Goal: Register for event/course

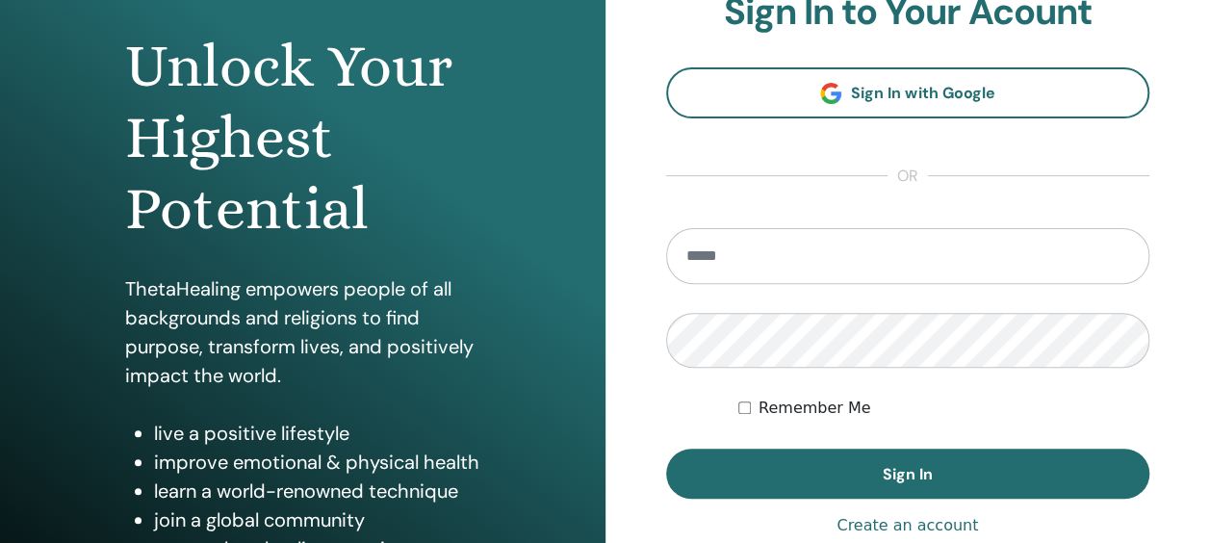
scroll to position [193, 0]
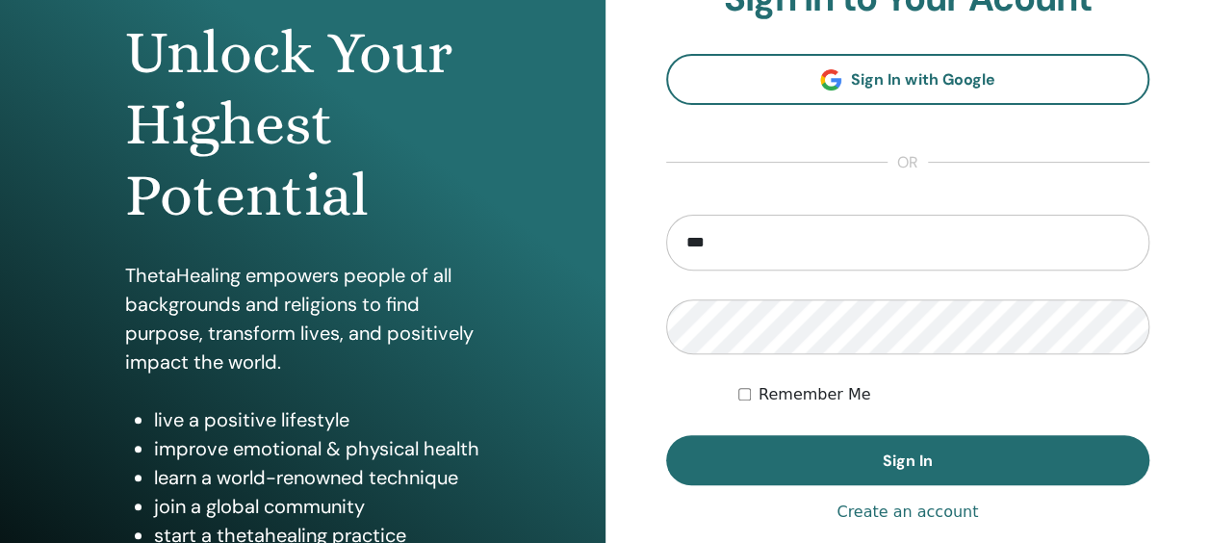
type input "**********"
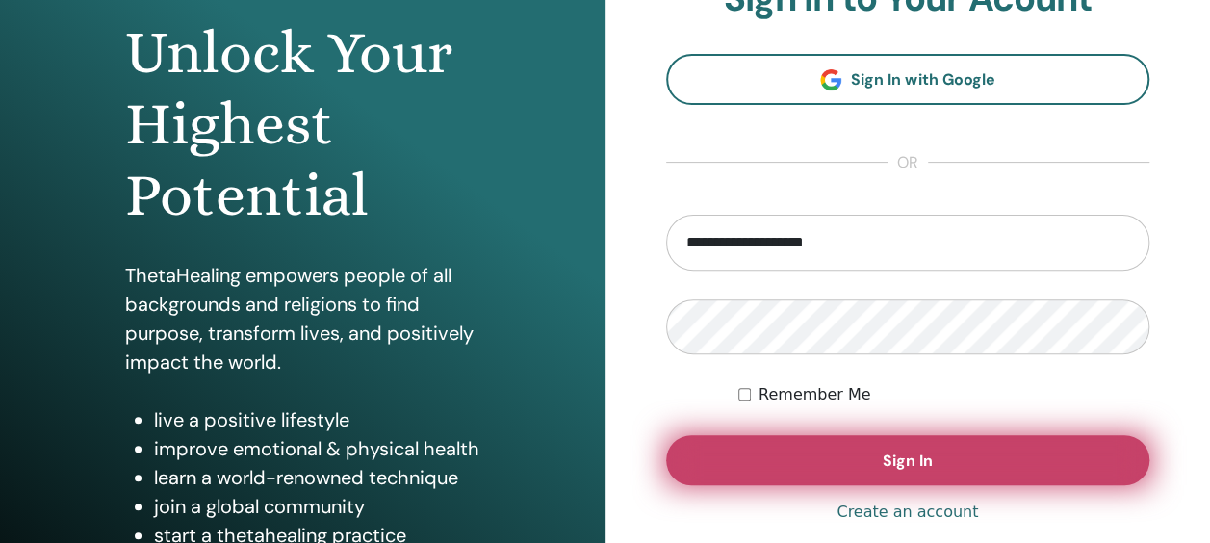
click at [836, 445] on button "Sign In" at bounding box center [908, 460] width 484 height 50
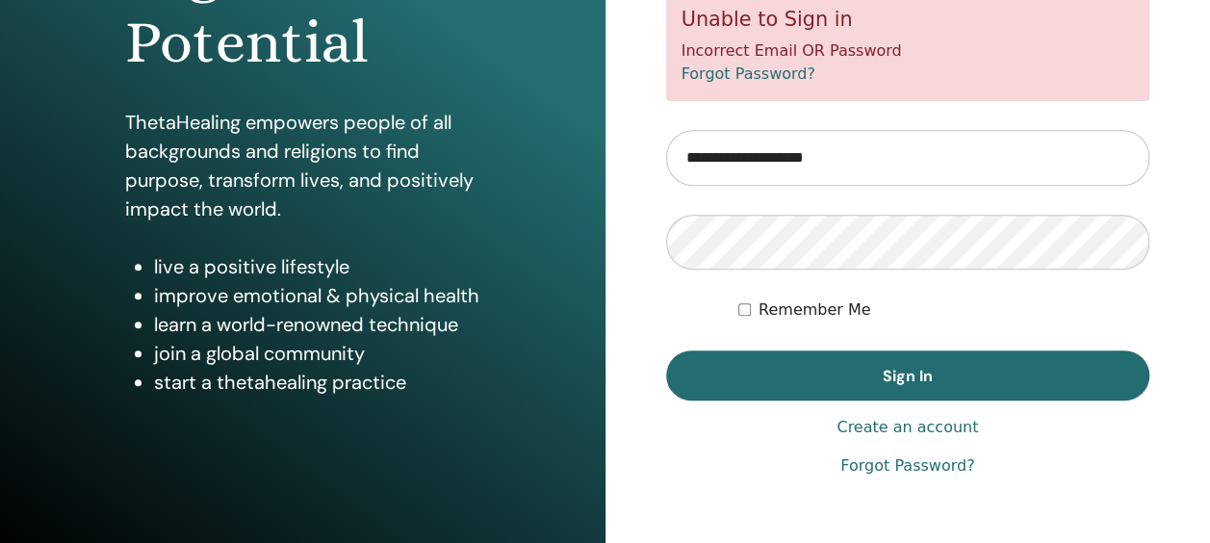
scroll to position [381, 0]
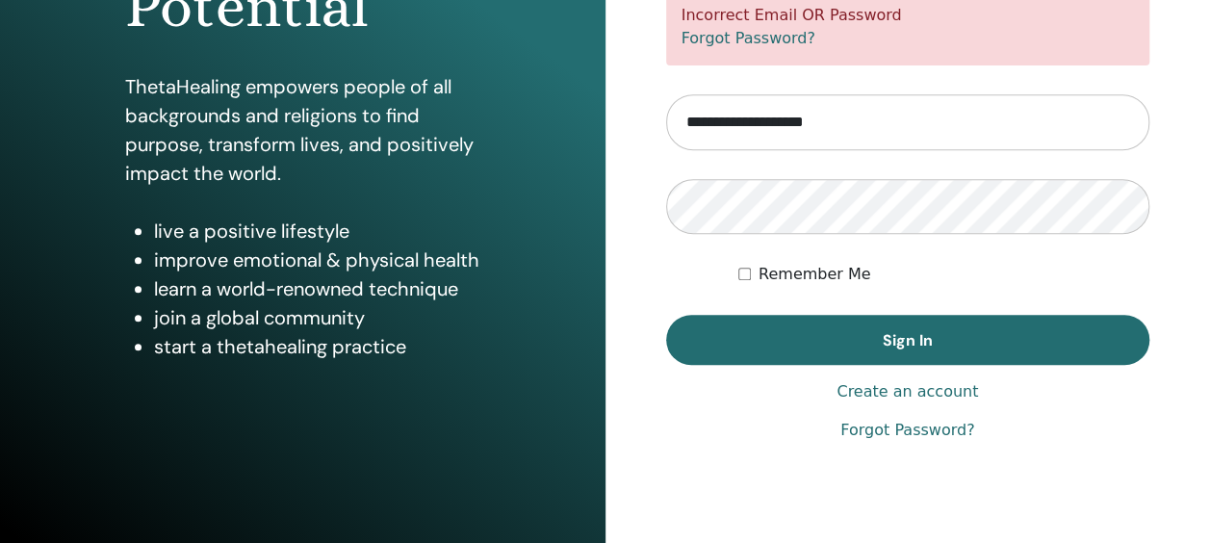
click at [913, 429] on link "Forgot Password?" at bounding box center [908, 430] width 134 height 23
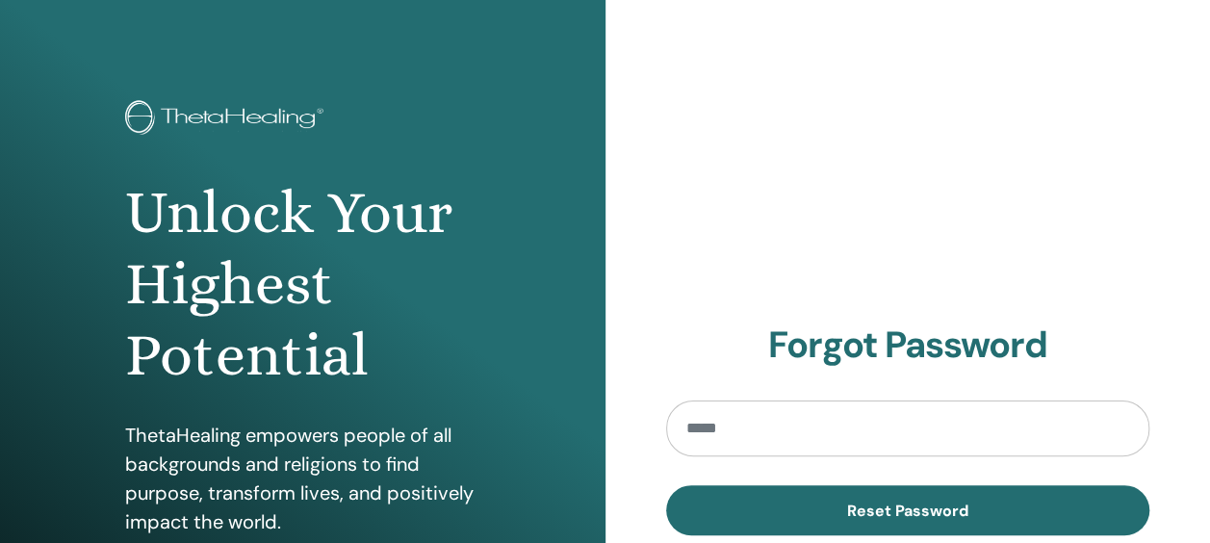
scroll to position [193, 0]
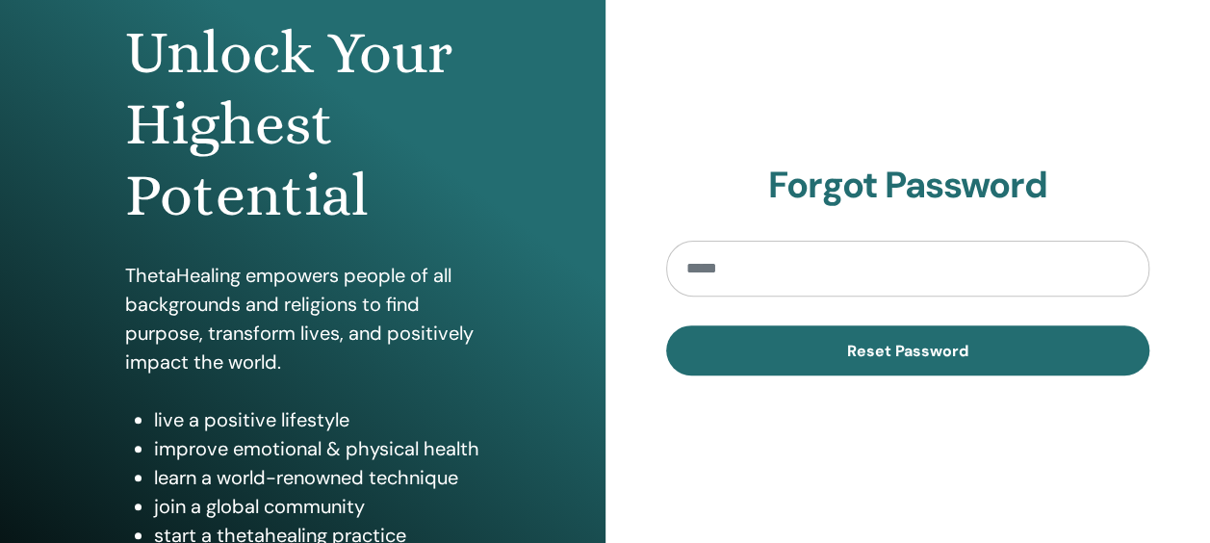
click at [870, 266] on input "email" at bounding box center [908, 269] width 484 height 56
type input "**********"
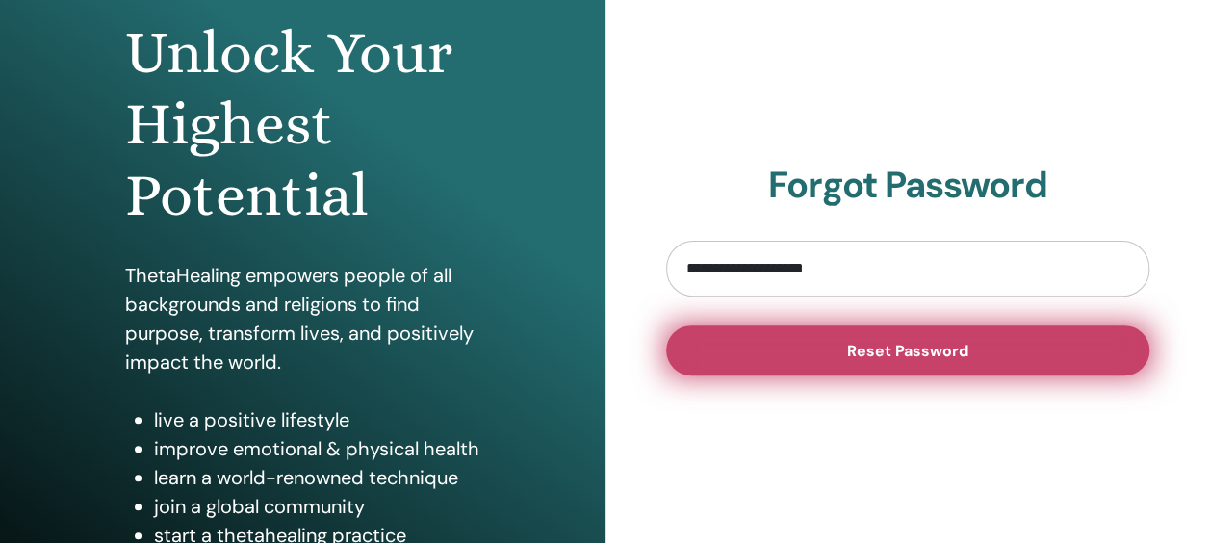
click at [851, 353] on span "Reset Password" at bounding box center [907, 351] width 121 height 20
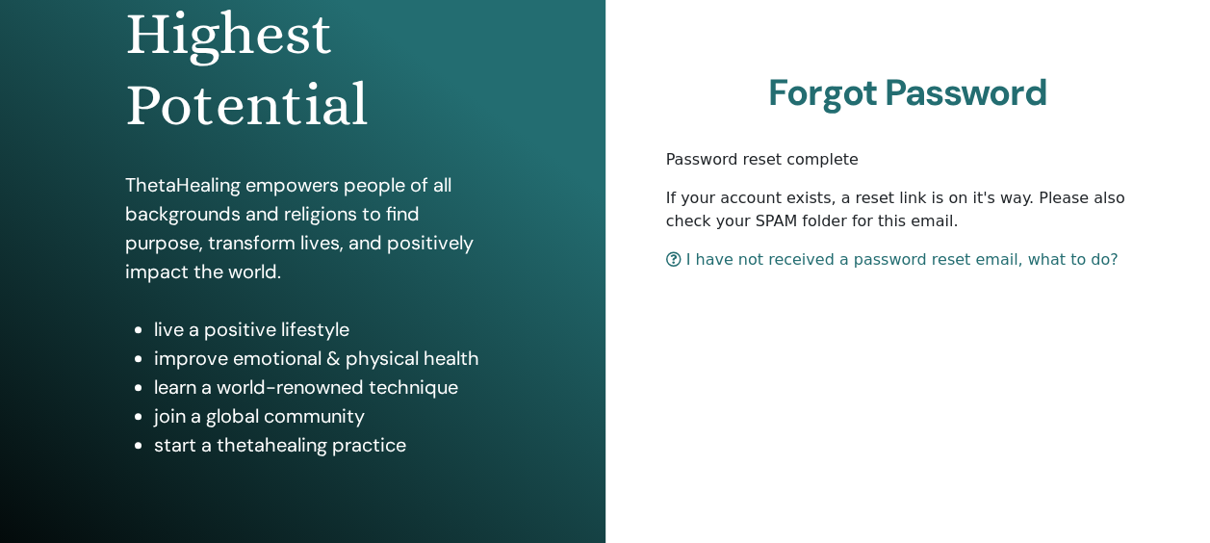
scroll to position [189, 0]
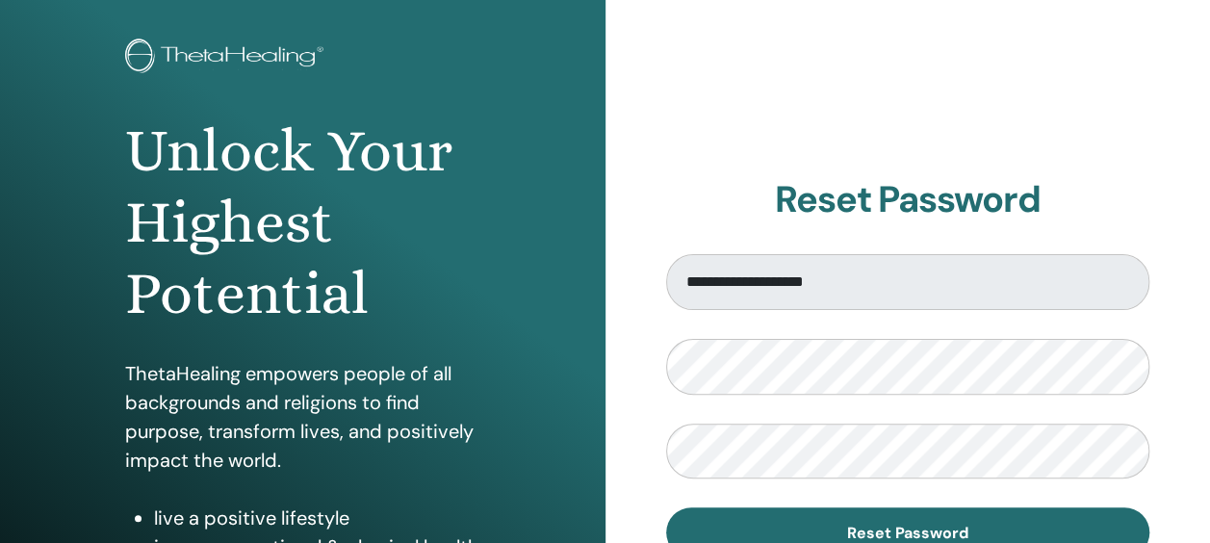
scroll to position [193, 0]
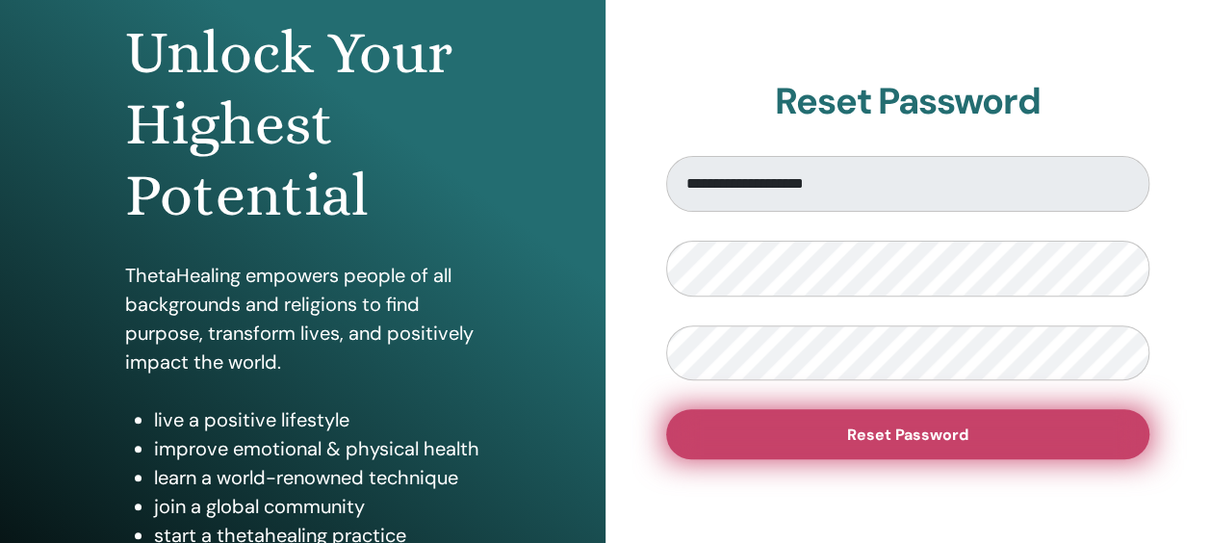
click at [853, 439] on span "Reset Password" at bounding box center [907, 435] width 121 height 20
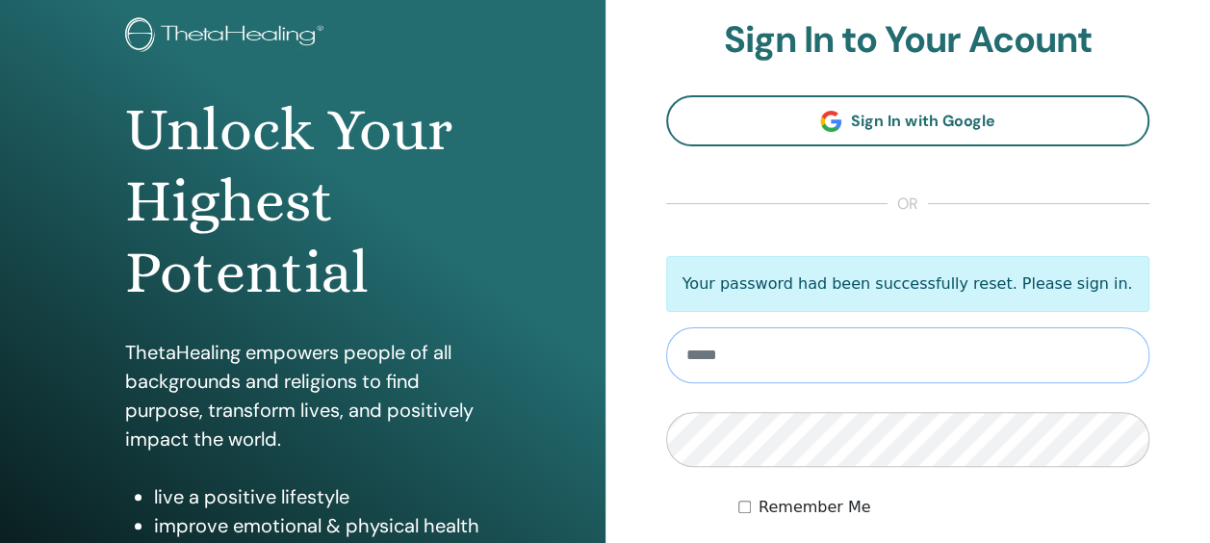
scroll to position [289, 0]
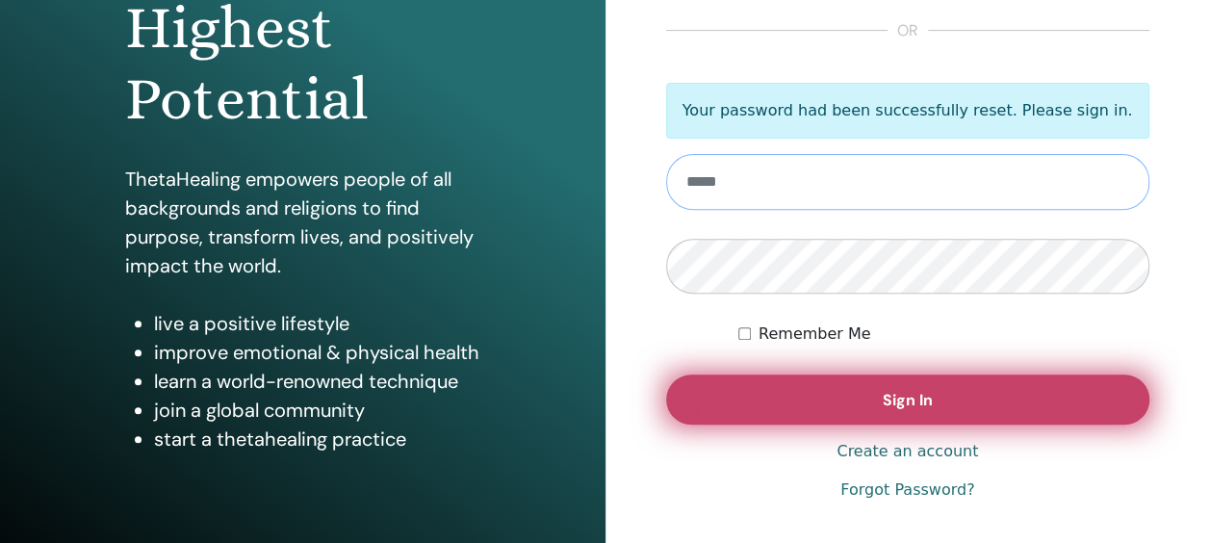
type input "**********"
click at [830, 395] on button "Sign In" at bounding box center [908, 400] width 484 height 50
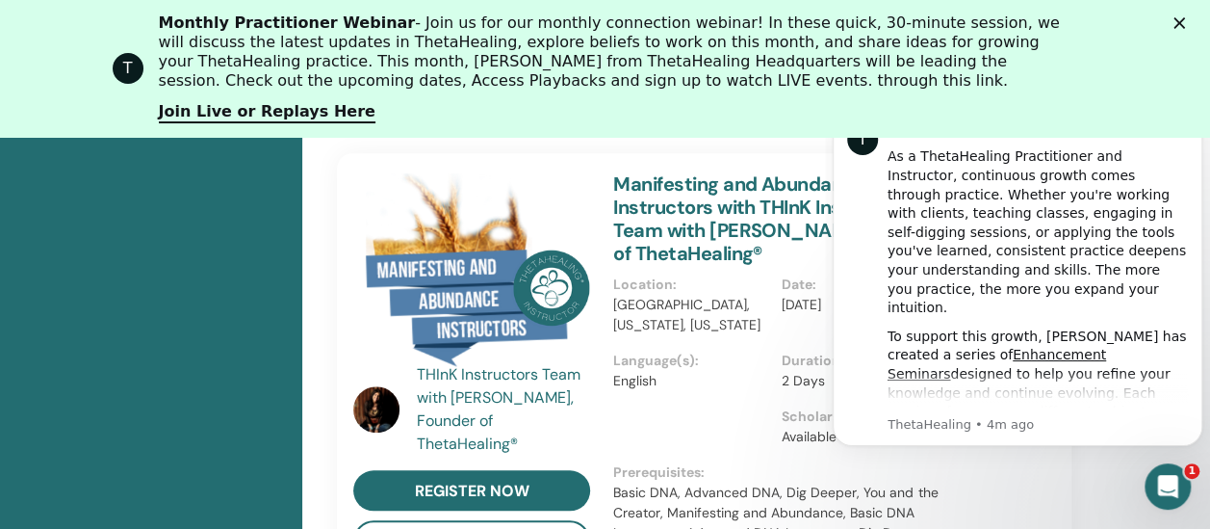
scroll to position [243, 0]
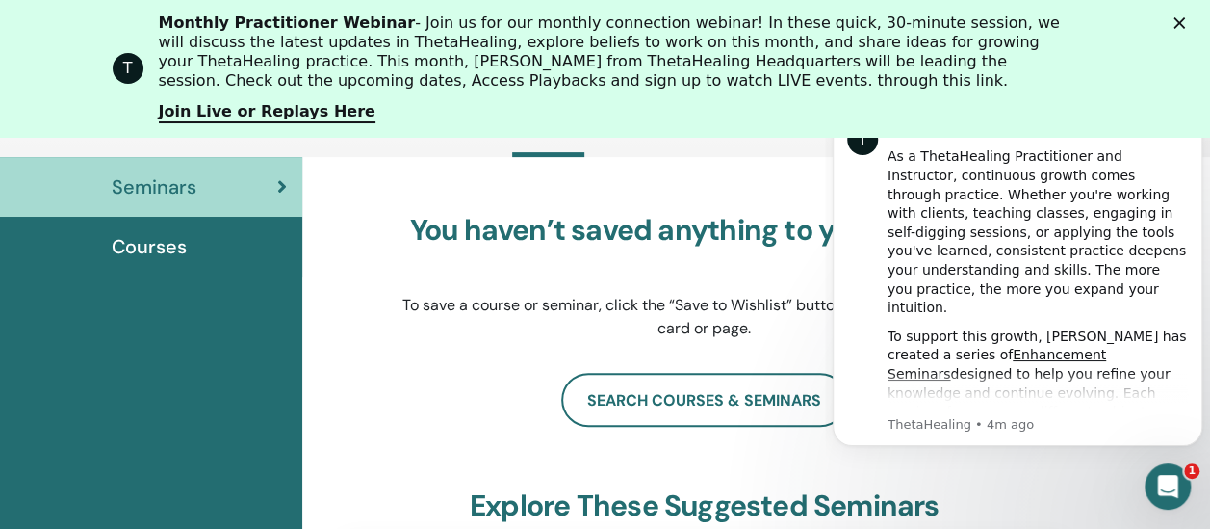
click at [1185, 23] on icon "Close" at bounding box center [1180, 23] width 12 height 12
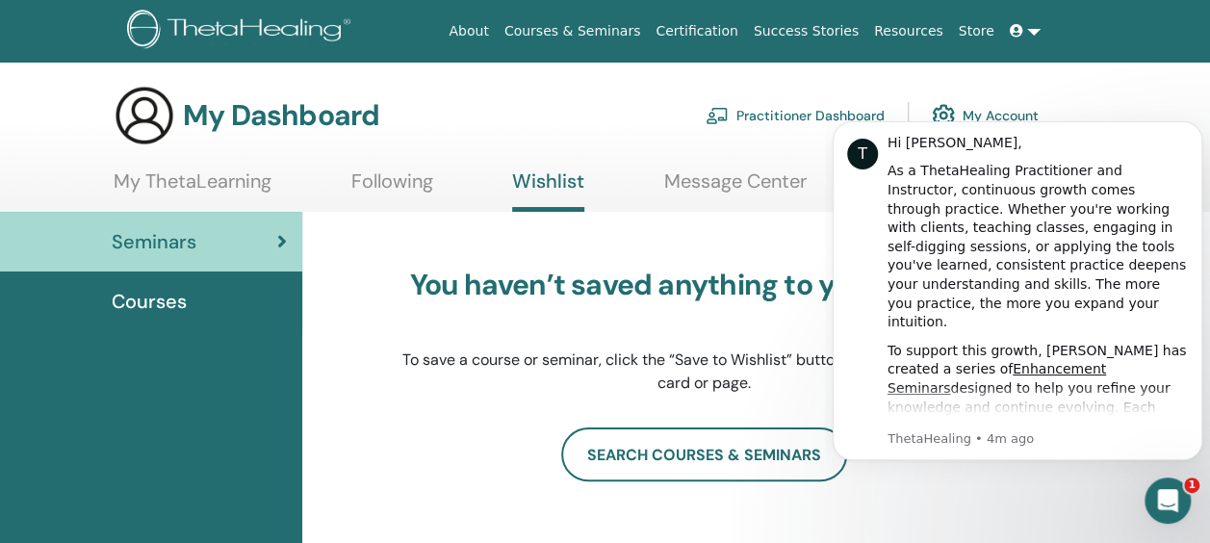
scroll to position [0, 0]
click at [182, 299] on span "Courses" at bounding box center [149, 301] width 75 height 29
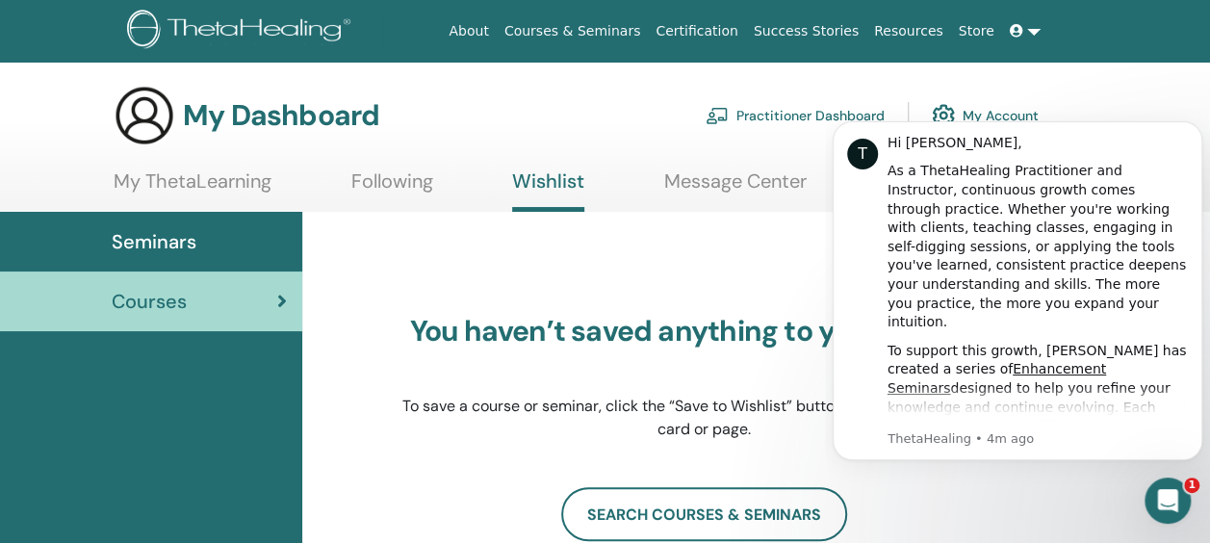
click at [705, 179] on link "Message Center" at bounding box center [735, 188] width 143 height 38
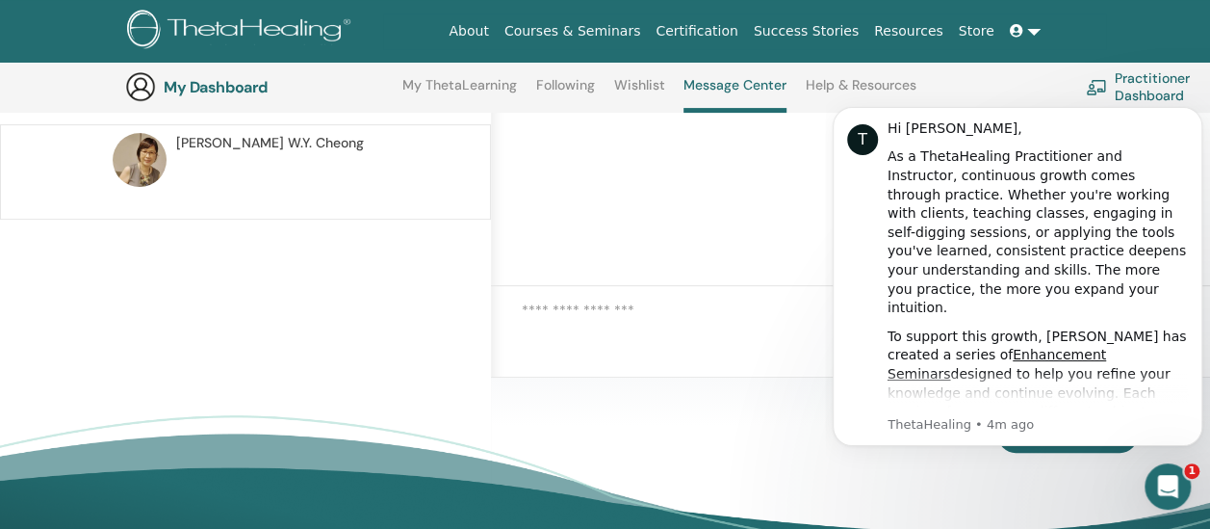
scroll to position [243, 0]
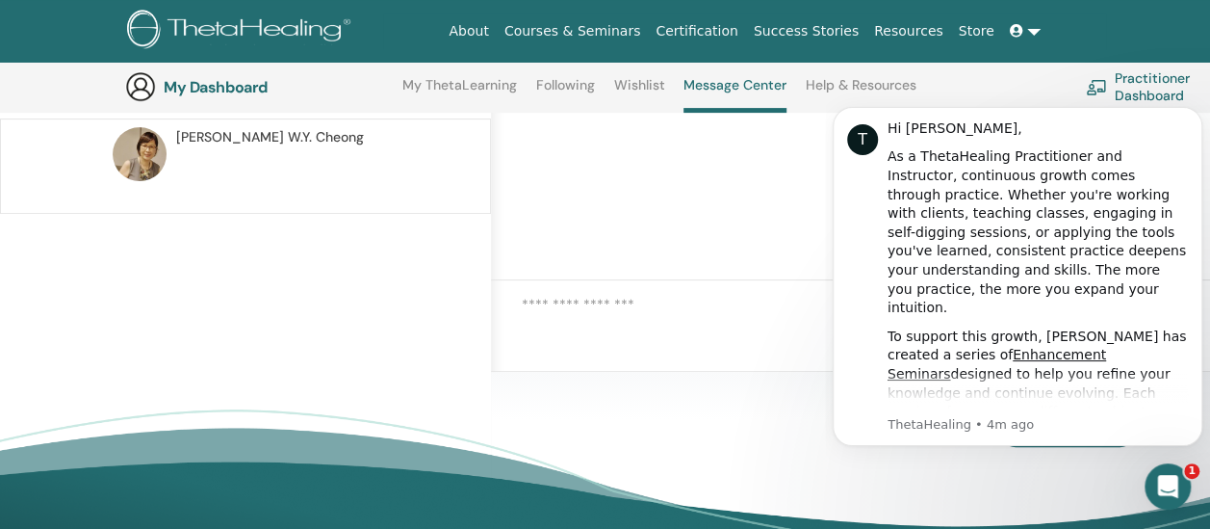
click at [220, 154] on p at bounding box center [315, 176] width 279 height 58
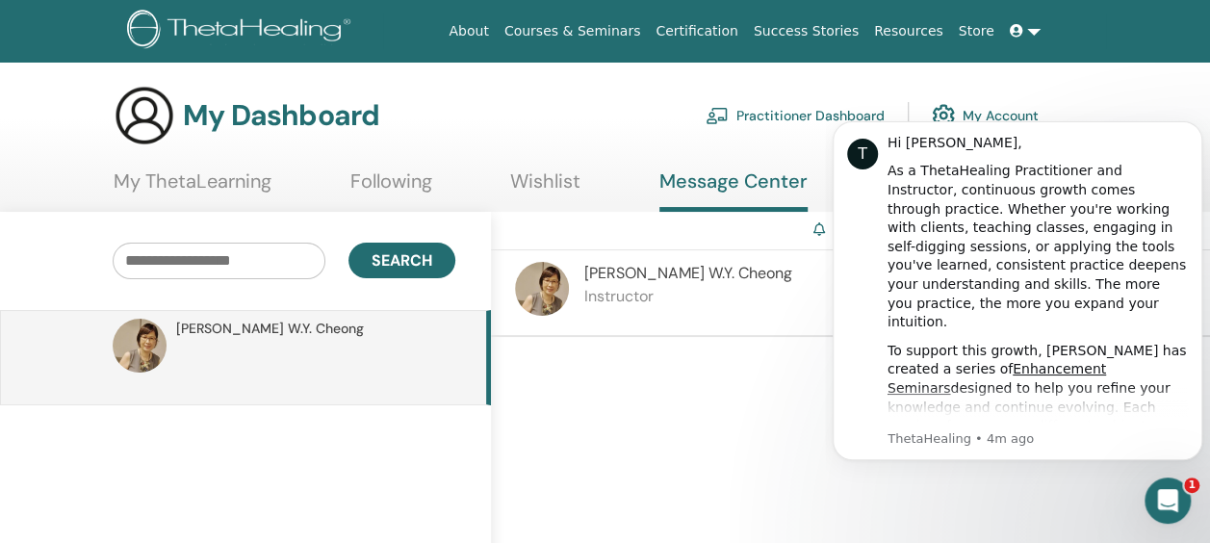
click at [730, 284] on div "Evlyn W.Y. Cheong Instructor" at bounding box center [850, 293] width 719 height 87
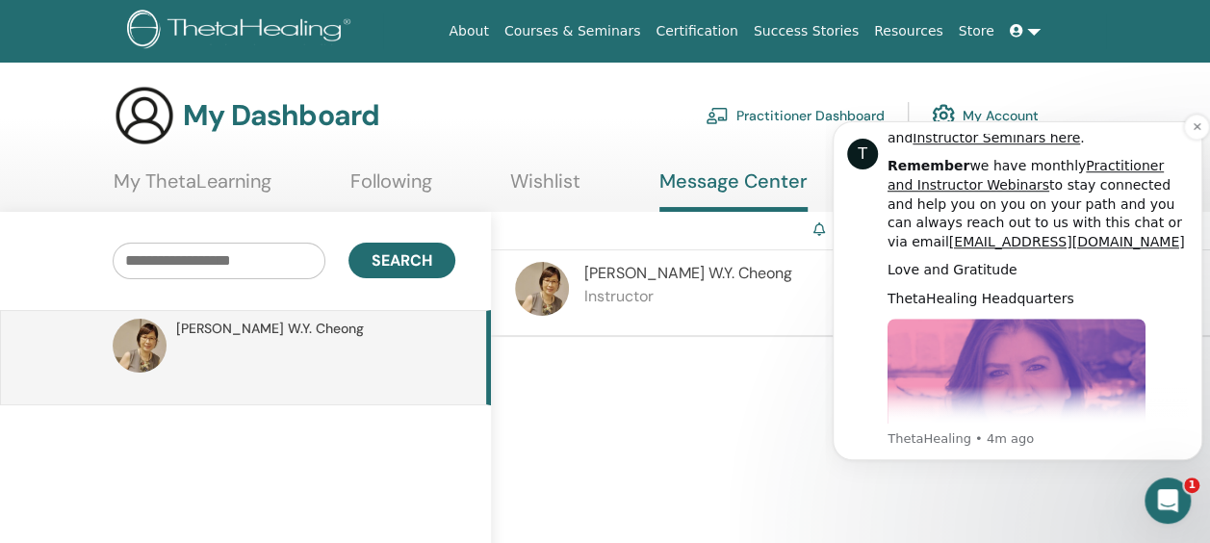
scroll to position [792, 0]
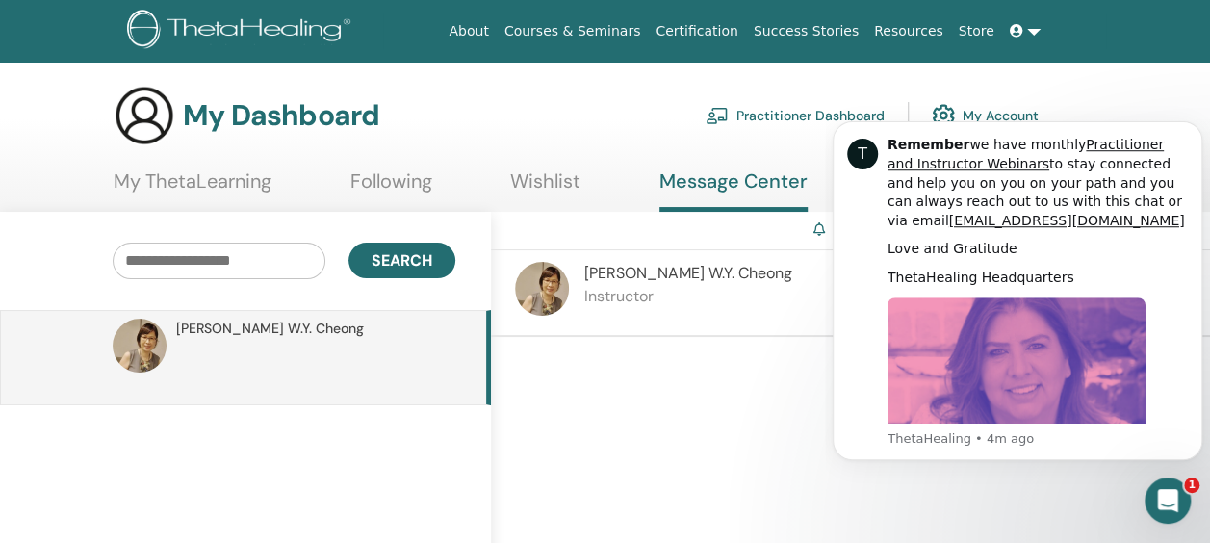
click at [672, 374] on div at bounding box center [850, 451] width 719 height 228
click at [552, 173] on link "Wishlist" at bounding box center [545, 188] width 70 height 38
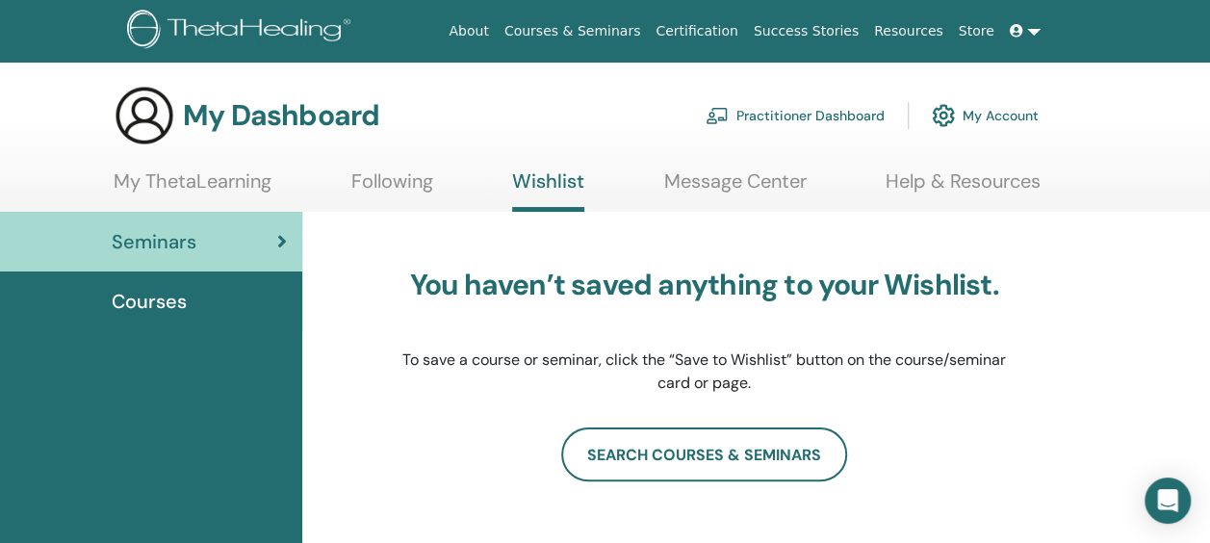
click at [402, 175] on link "Following" at bounding box center [392, 188] width 82 height 38
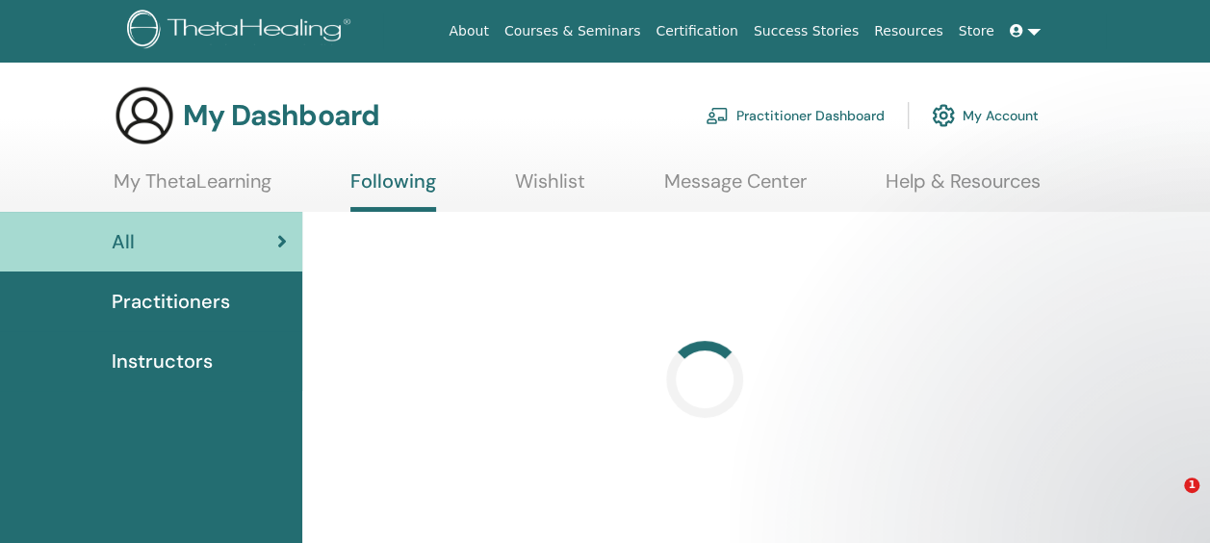
click at [242, 180] on link "My ThetaLearning" at bounding box center [193, 188] width 158 height 38
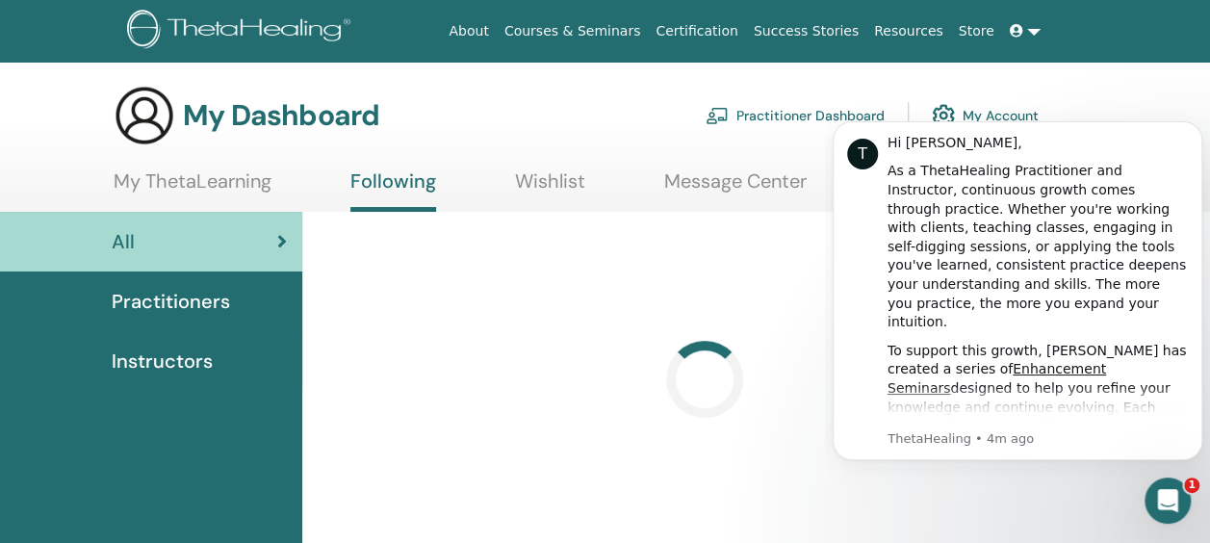
click at [272, 178] on ul "My ThetaLearning Following Wishlist Message Center Help & Resources" at bounding box center [577, 190] width 927 height 42
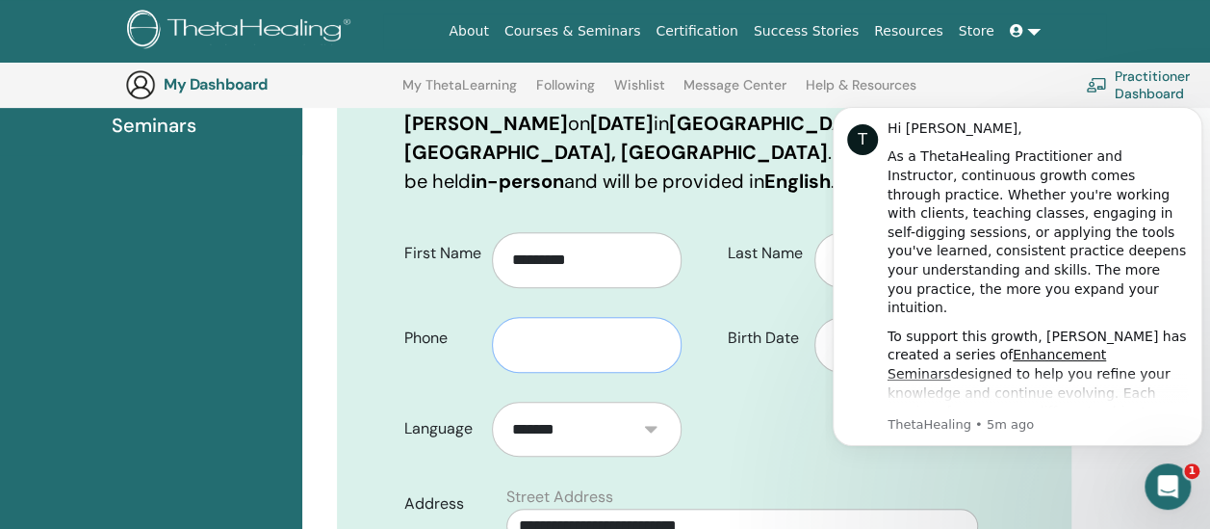
click at [528, 317] on input "text" at bounding box center [587, 345] width 190 height 56
type input "********"
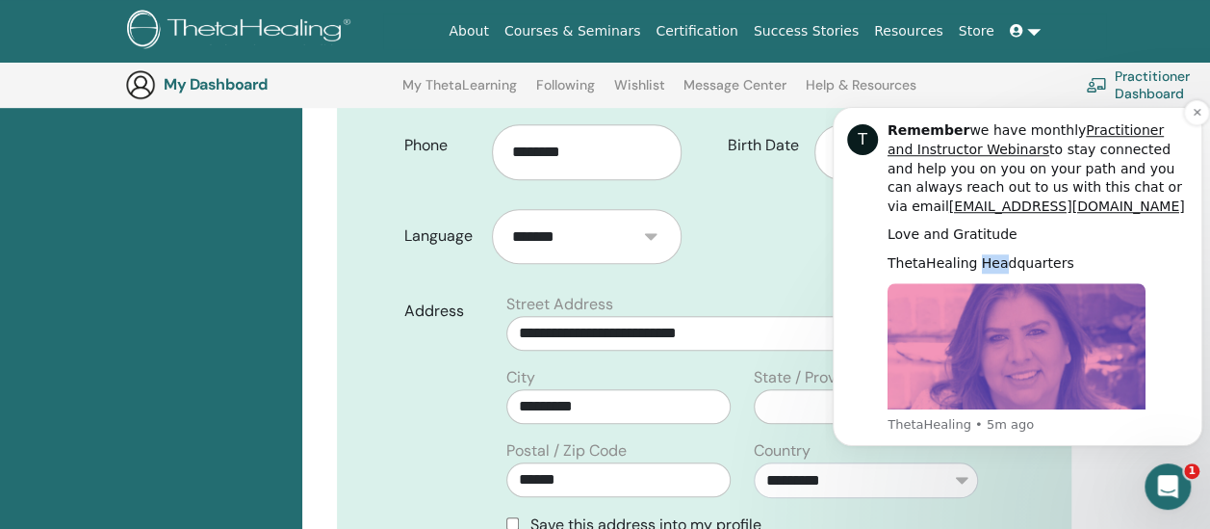
scroll to position [782, 0]
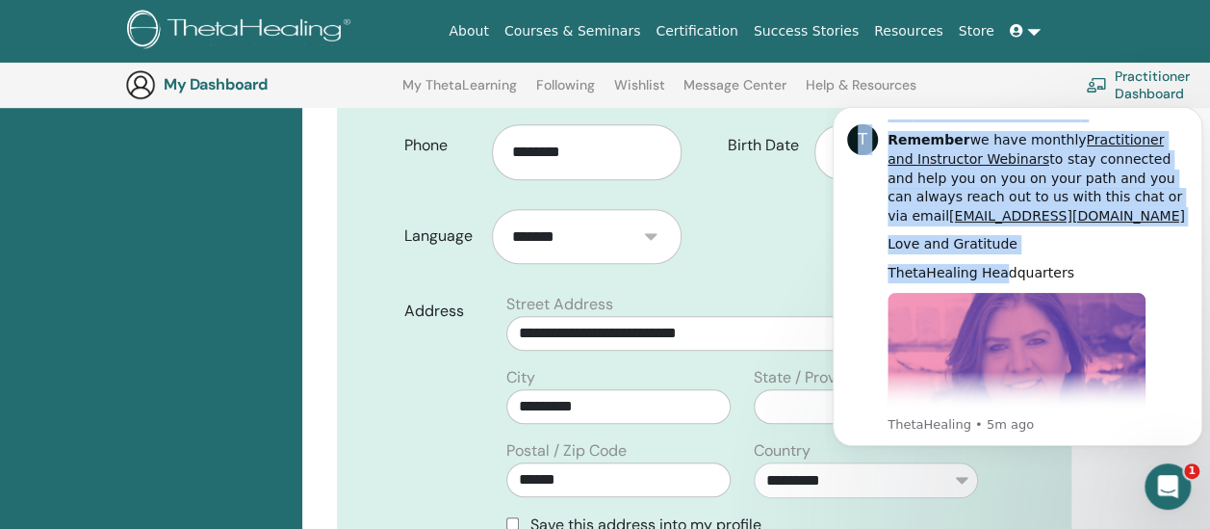
drag, startPoint x: 992, startPoint y: 126, endPoint x: 801, endPoint y: 244, distance: 223.9
click html "T Hi Daniel, As a ThetaHealing Practitioner and Instructor, continuous growth c…"
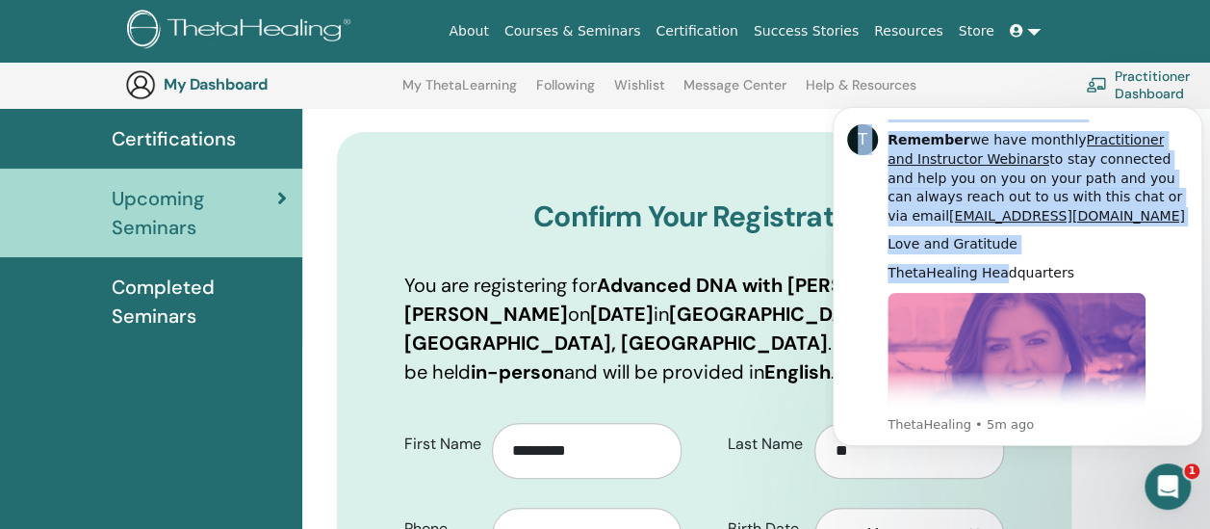
scroll to position [143, 0]
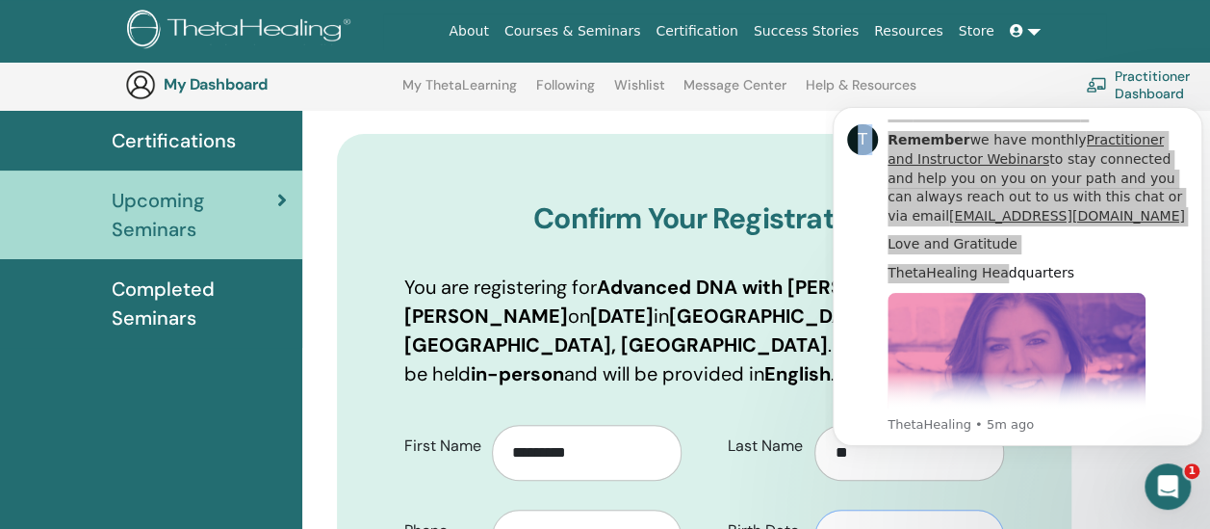
click at [862, 511] on input "Birth Date" at bounding box center [910, 537] width 190 height 56
type input "**********"
click at [707, 474] on div "**********" at bounding box center [862, 495] width 314 height 169
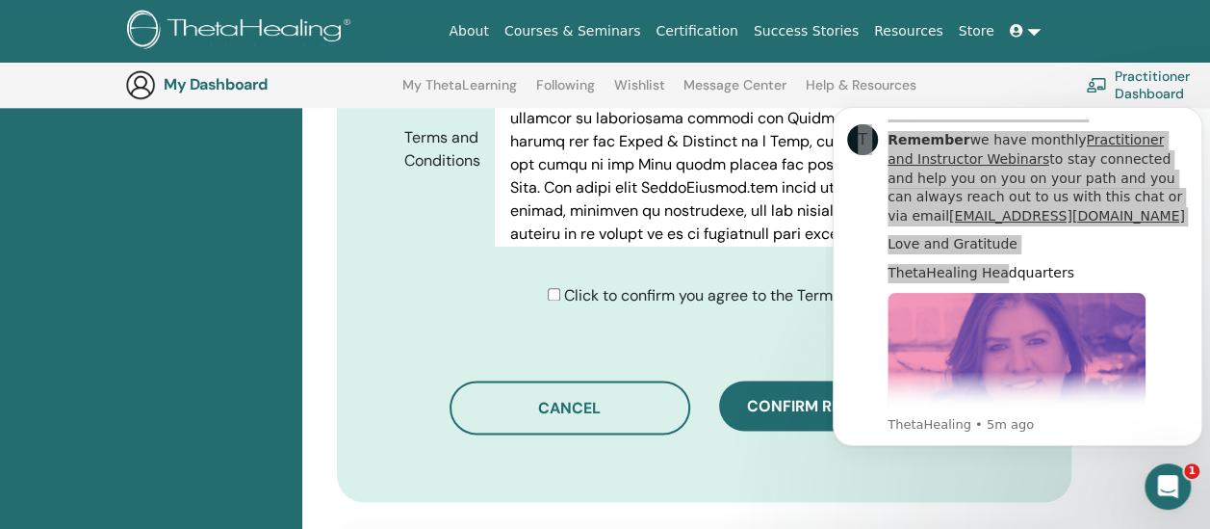
scroll to position [1202, 0]
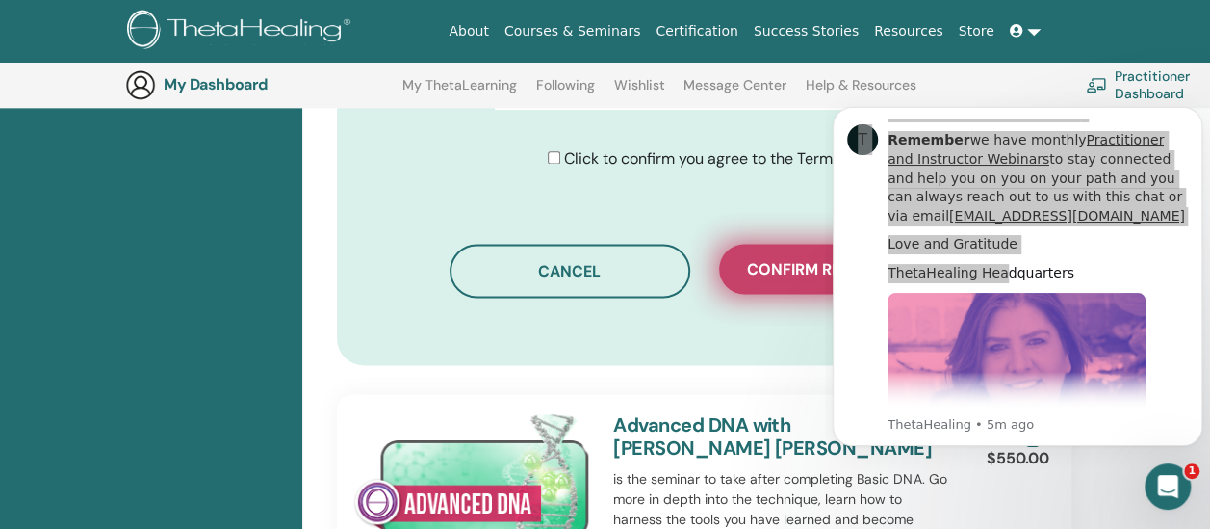
click at [786, 259] on span "Confirm registration" at bounding box center [839, 269] width 185 height 20
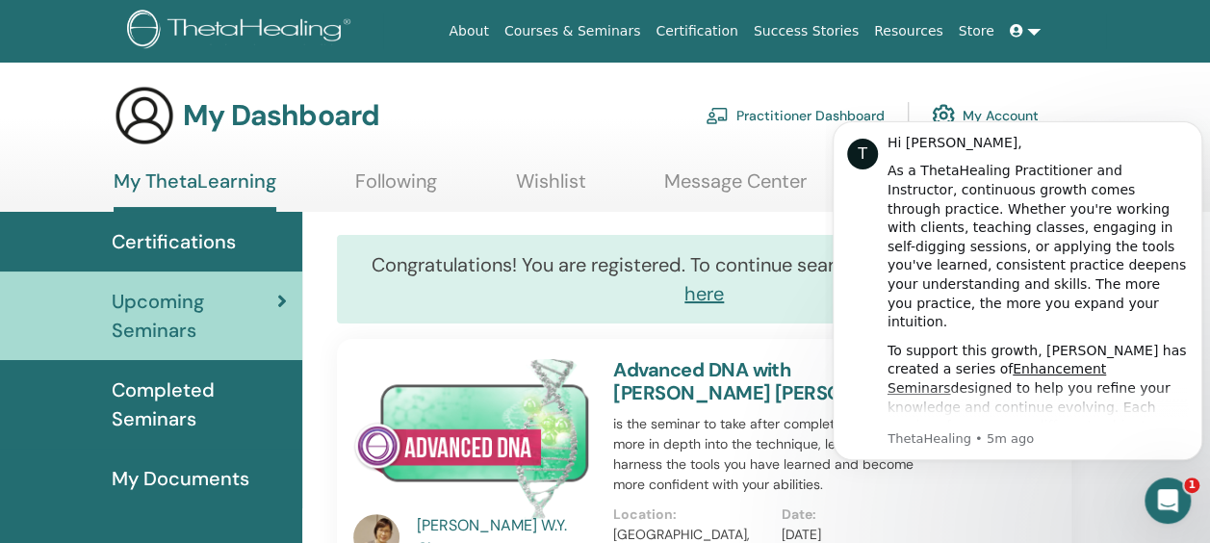
drag, startPoint x: 473, startPoint y: 331, endPoint x: 207, endPoint y: 351, distance: 266.5
